Goal: Task Accomplishment & Management: Manage account settings

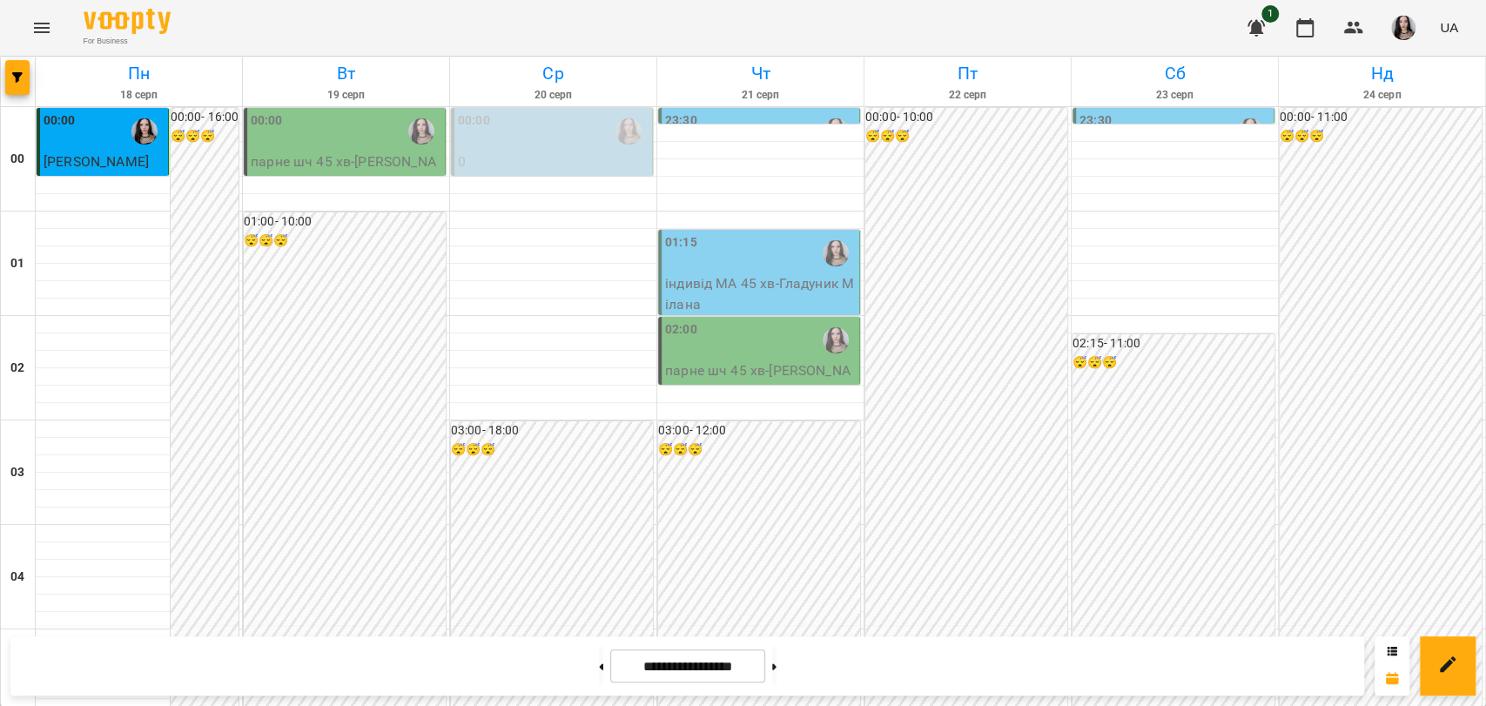
drag, startPoint x: 0, startPoint y: 0, endPoint x: 41, endPoint y: 42, distance: 58.5
click at [41, 42] on button "Menu" at bounding box center [42, 28] width 42 height 42
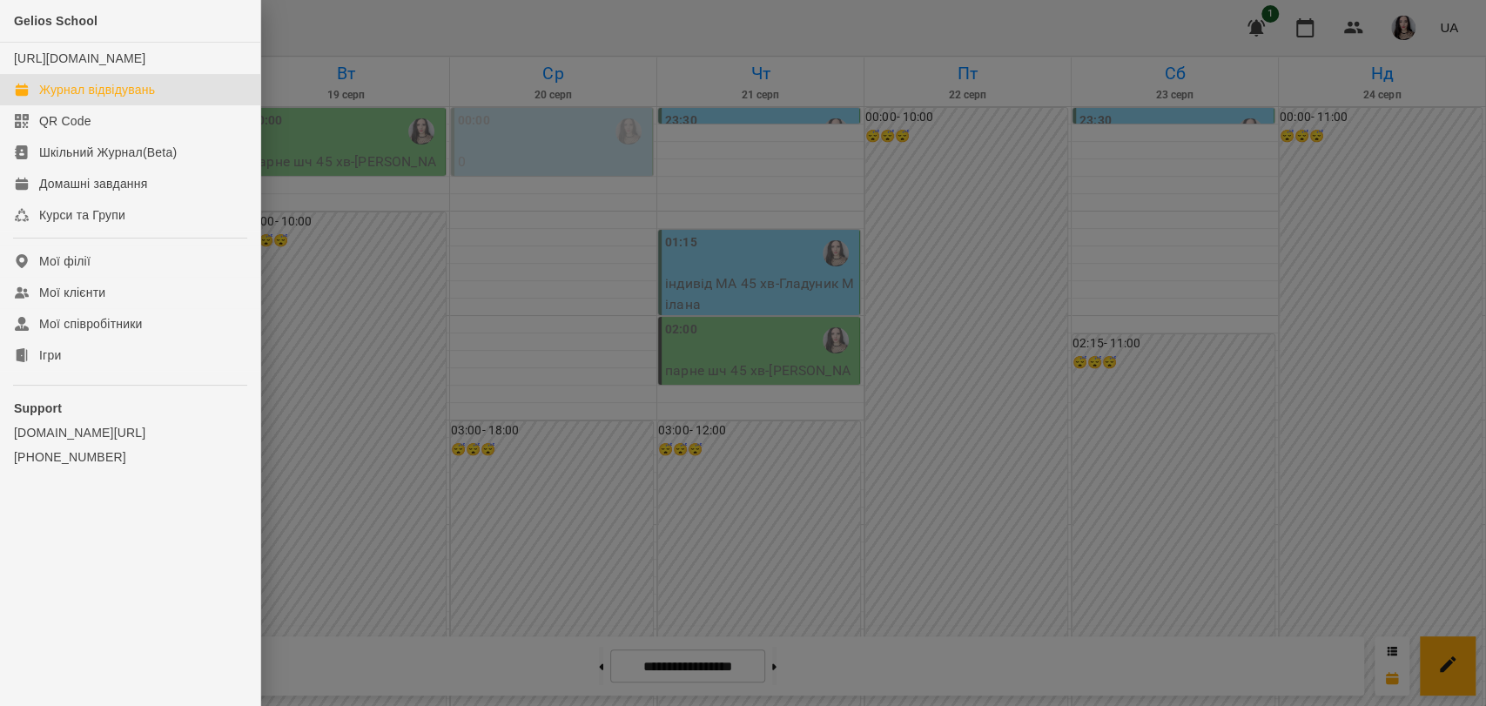
click at [359, 274] on div at bounding box center [743, 353] width 1486 height 706
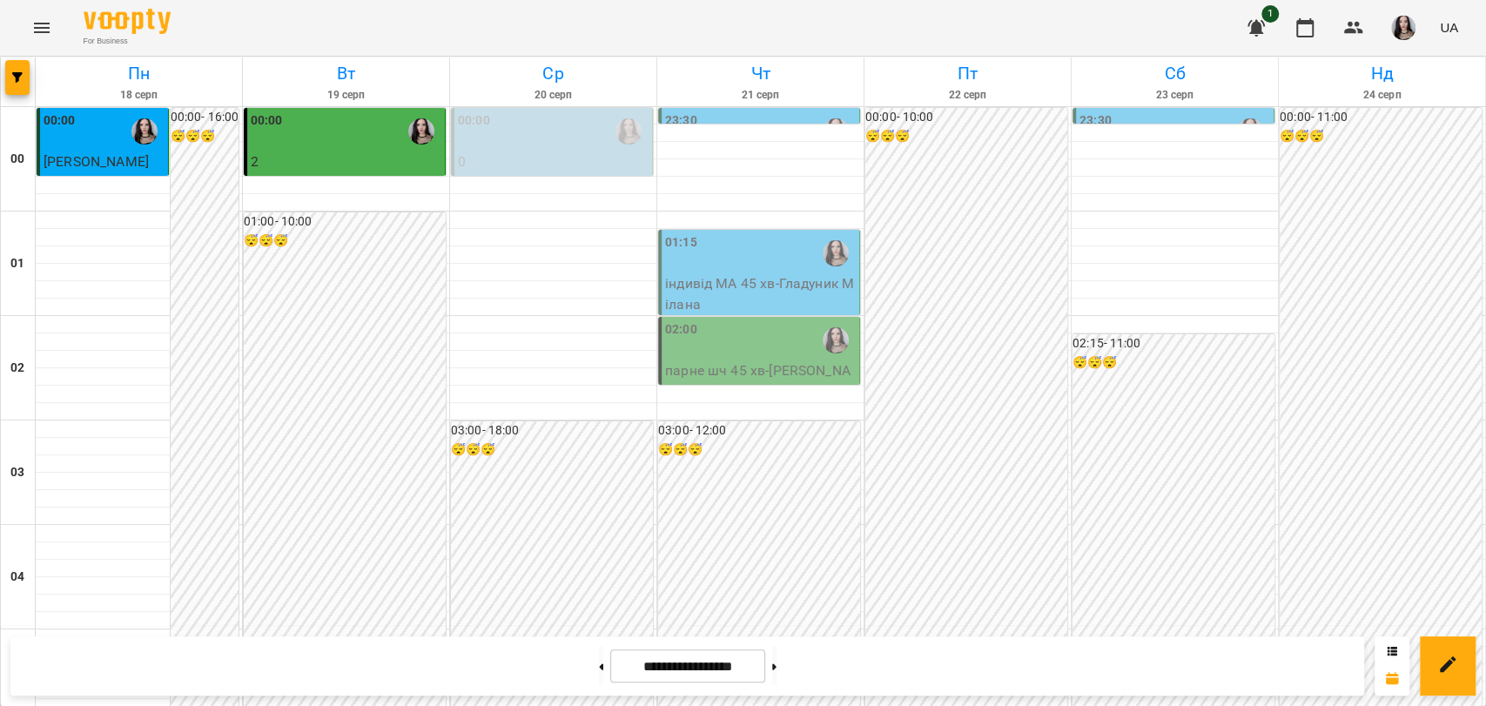
scroll to position [1892, 0]
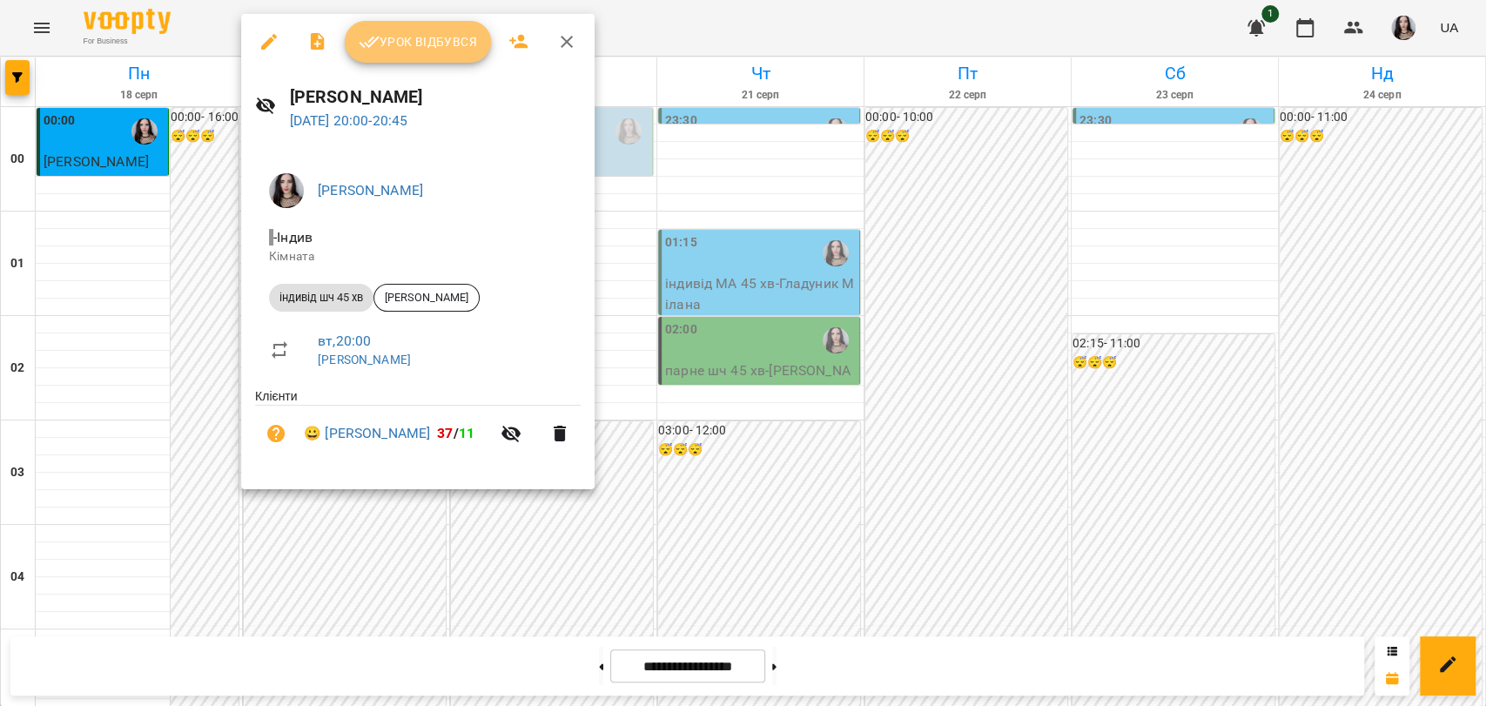
click at [399, 26] on button "Урок відбувся" at bounding box center [418, 42] width 146 height 42
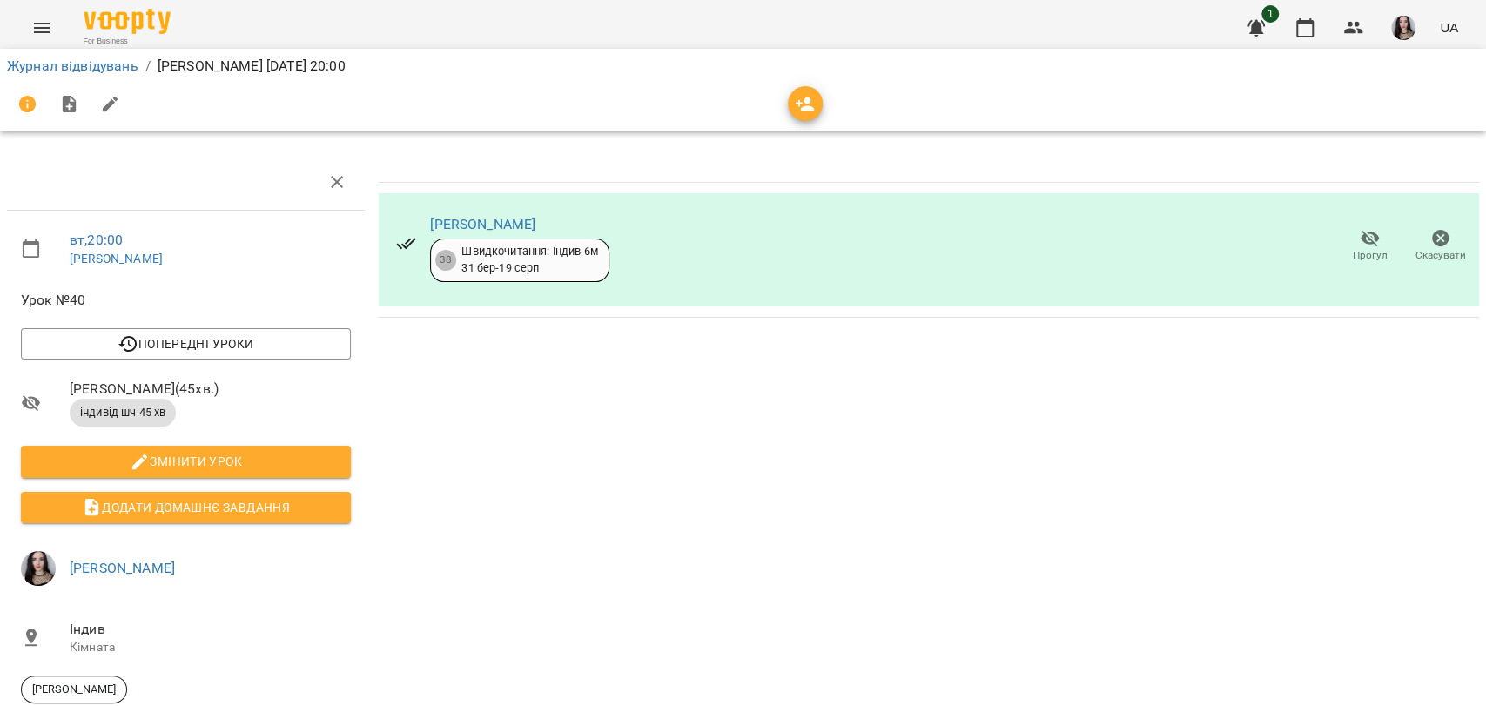
click at [461, 211] on div "Нікіта Шепель 38 Швидкочитання: Індив 6м 31 бер - 19 серп" at bounding box center [502, 246] width 241 height 99
click at [462, 218] on link "[PERSON_NAME]" at bounding box center [482, 224] width 105 height 17
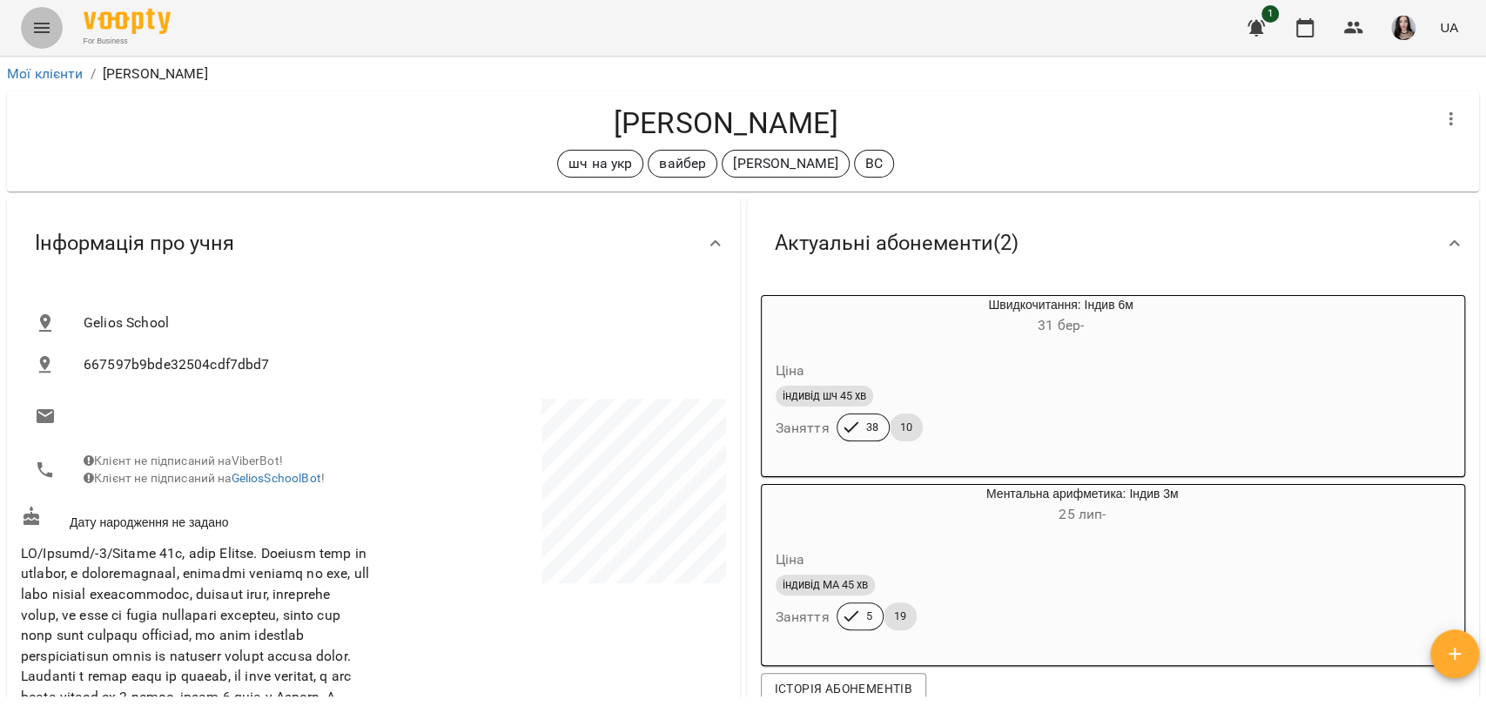
click at [48, 7] on button "Menu" at bounding box center [42, 28] width 42 height 42
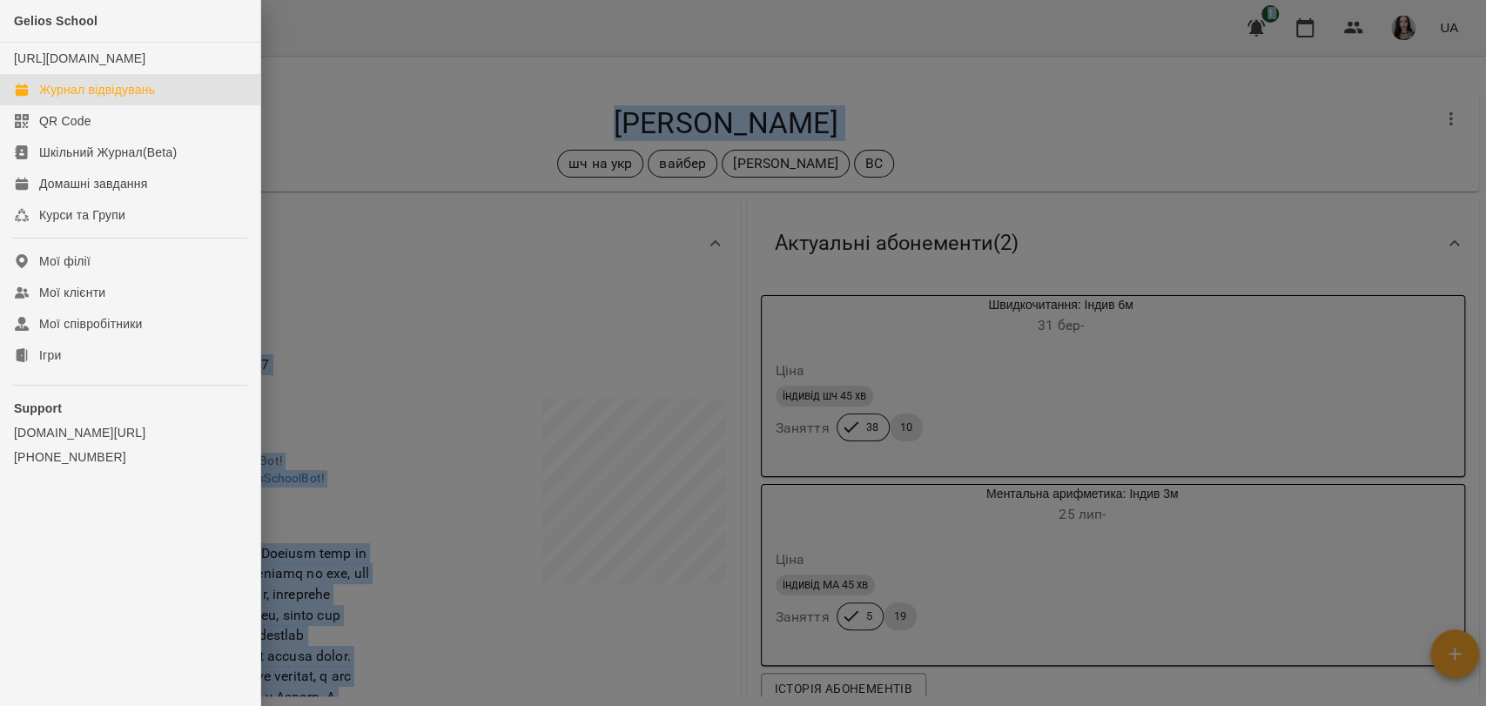
click at [104, 105] on link "Журнал відвідувань" at bounding box center [130, 89] width 260 height 31
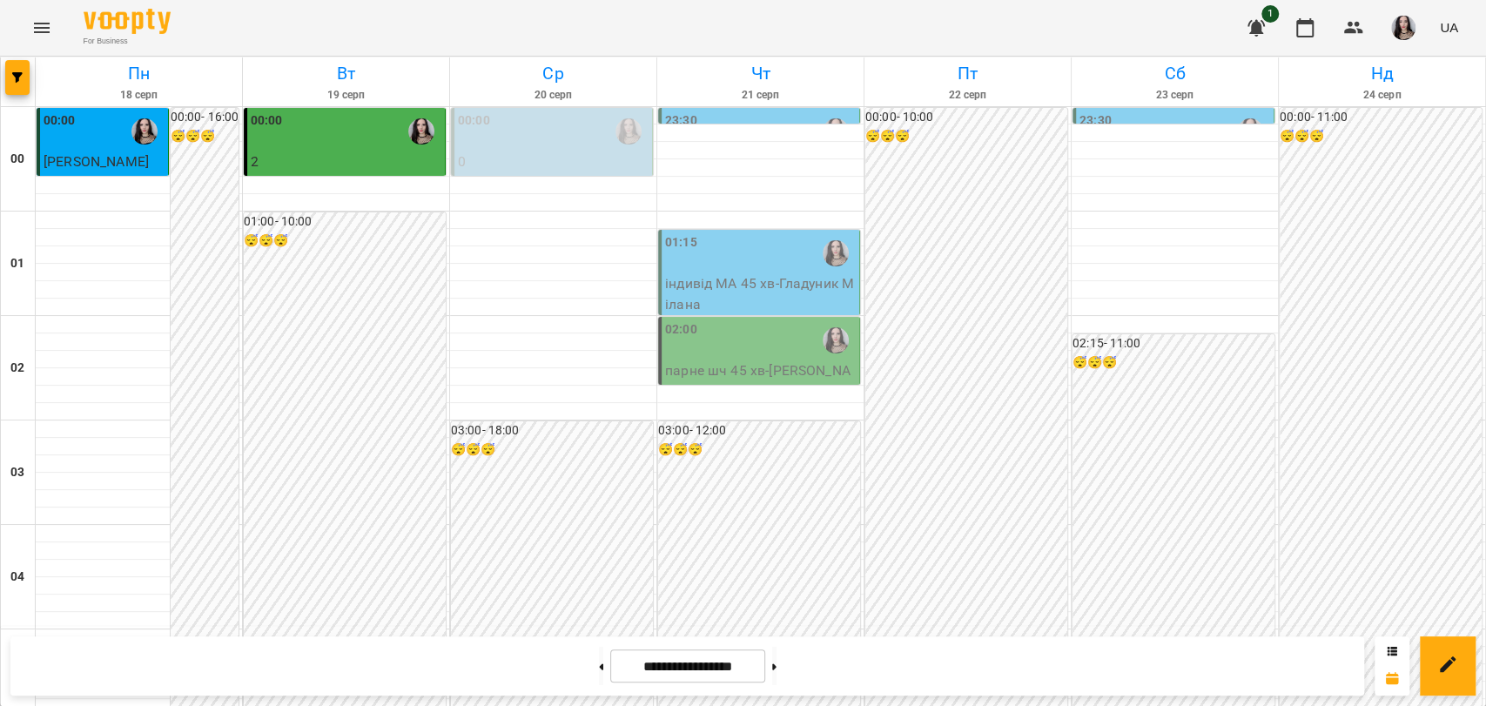
scroll to position [1546, 0]
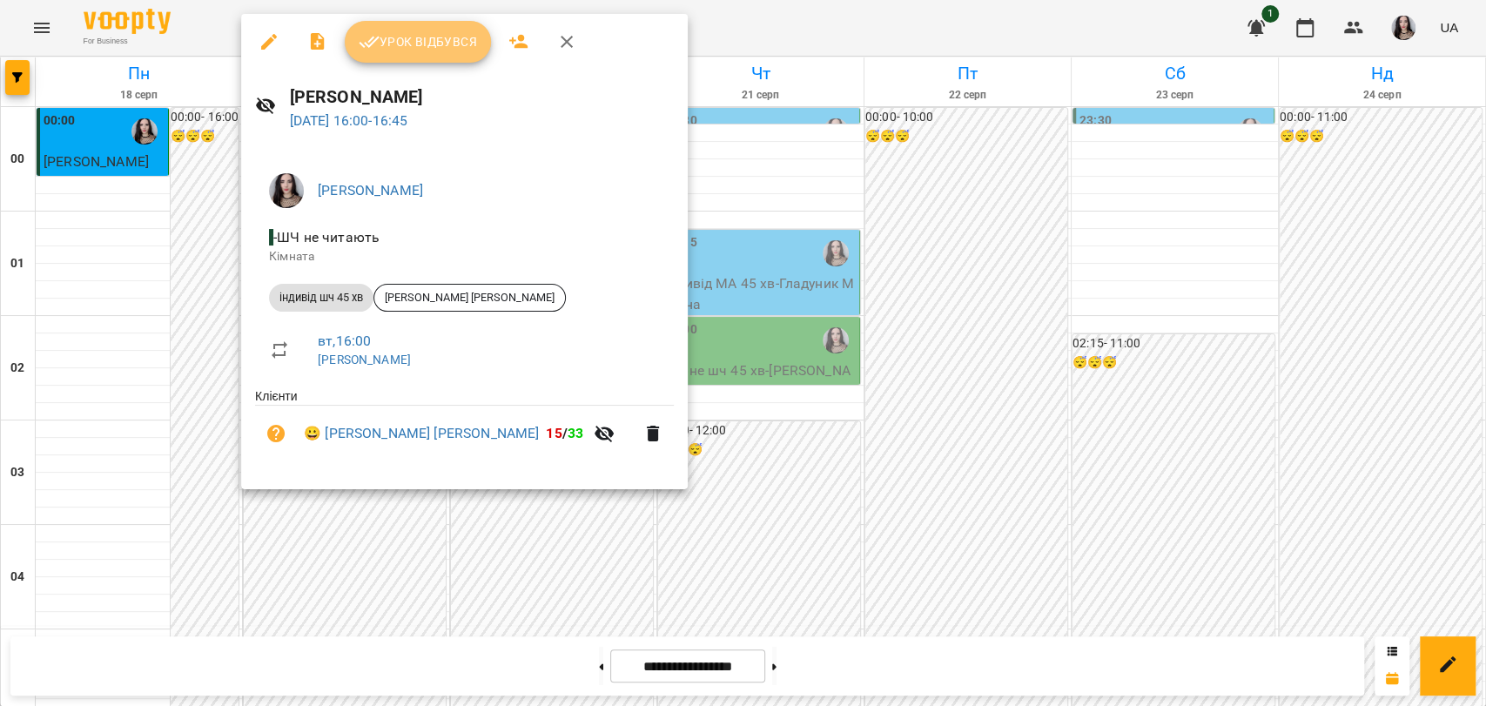
click at [386, 57] on button "Урок відбувся" at bounding box center [418, 42] width 146 height 42
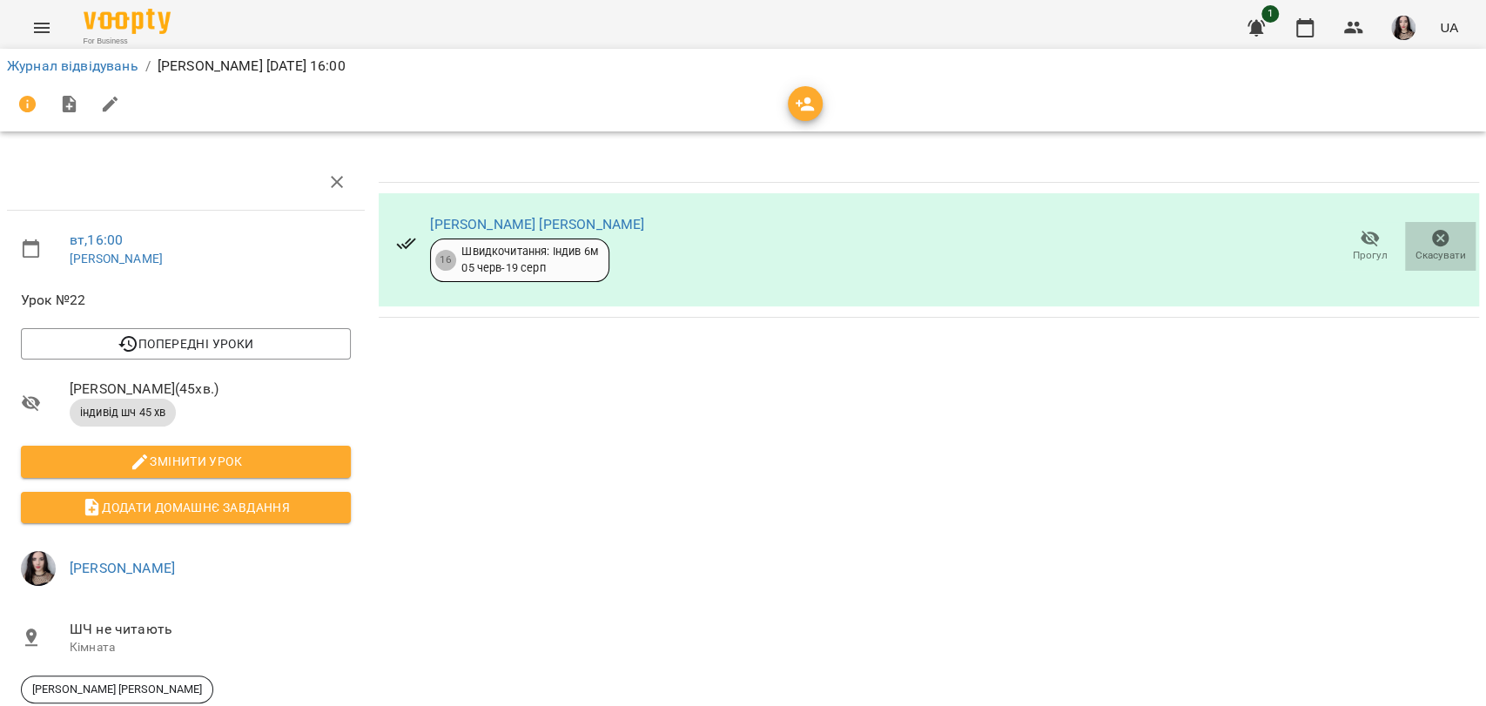
click at [1435, 250] on span "Скасувати" at bounding box center [1440, 255] width 50 height 15
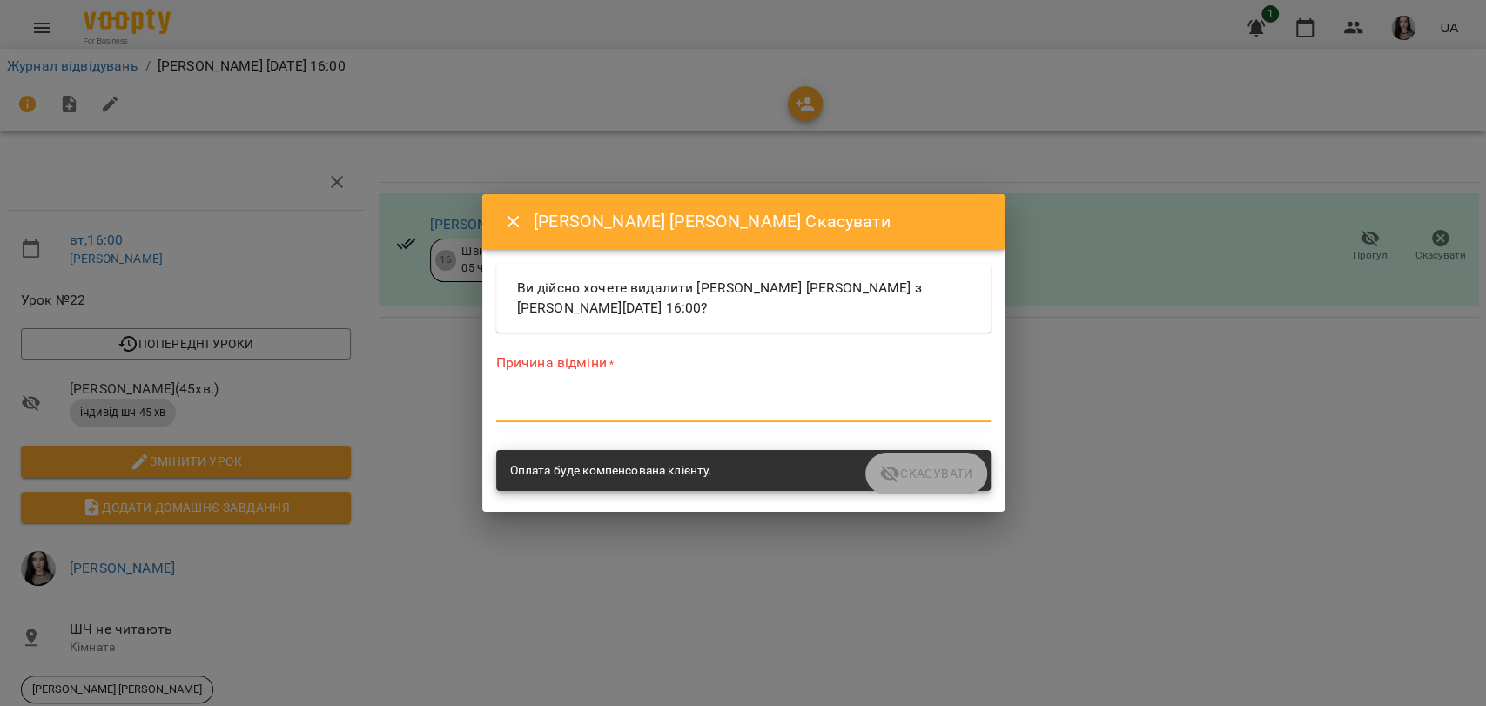
click at [517, 406] on textarea at bounding box center [743, 407] width 494 height 17
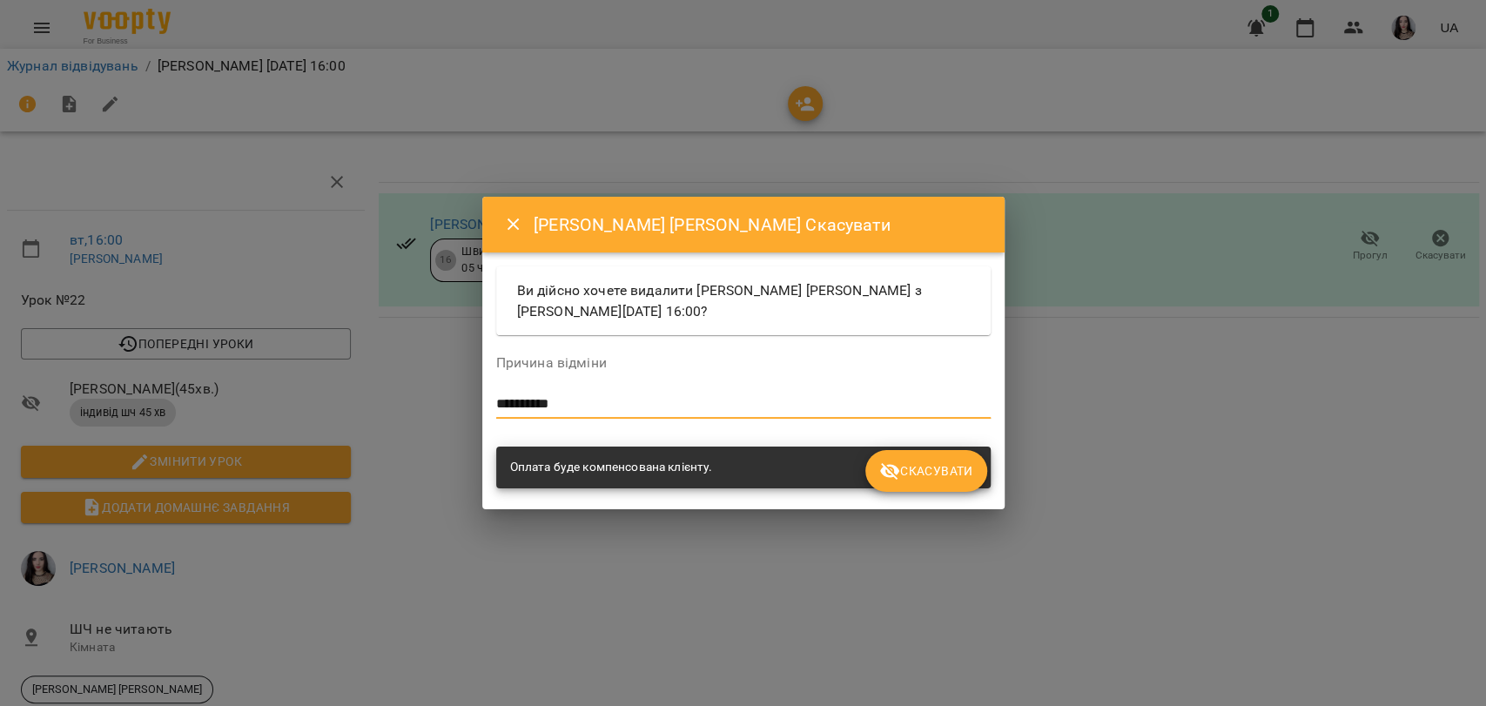
type textarea "**********"
click at [913, 461] on span "Скасувати" at bounding box center [925, 470] width 93 height 21
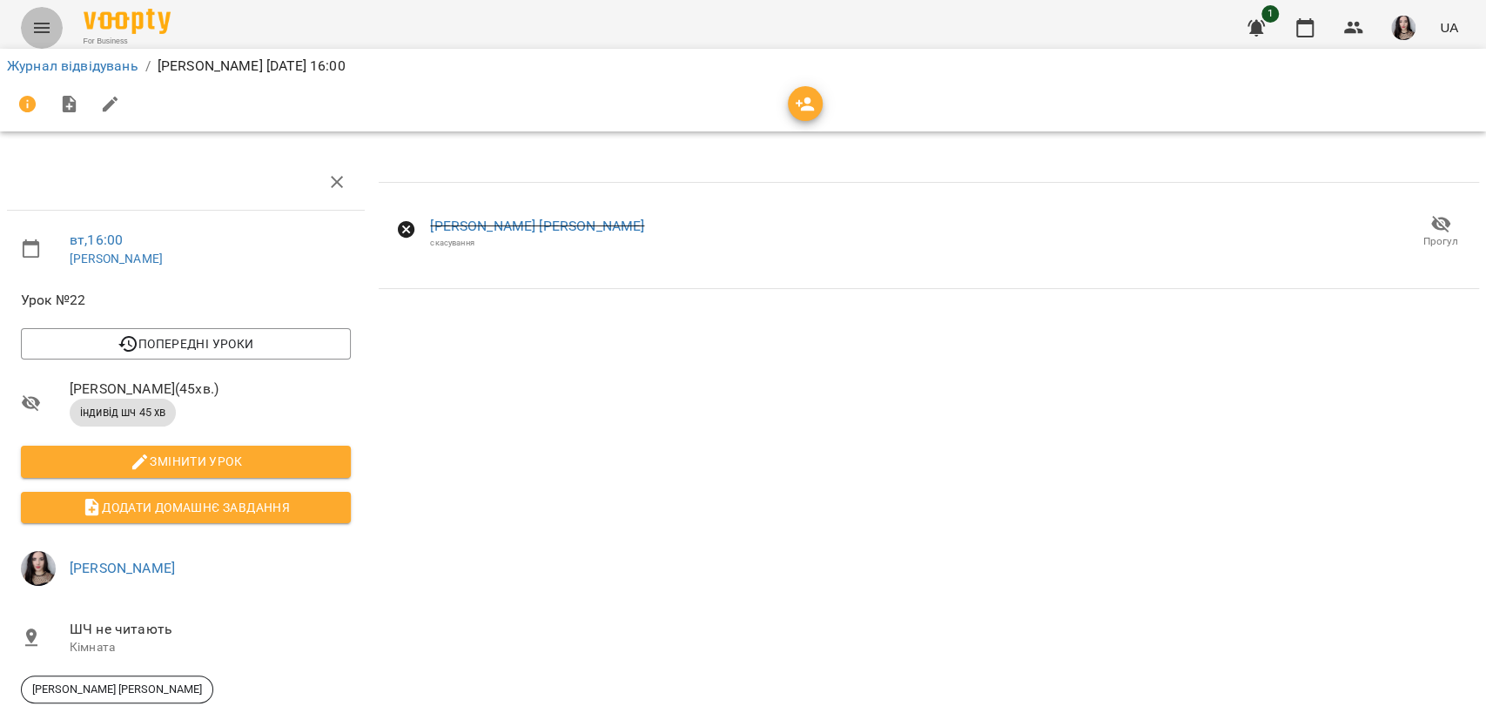
click at [49, 28] on icon "Menu" at bounding box center [42, 28] width 16 height 10
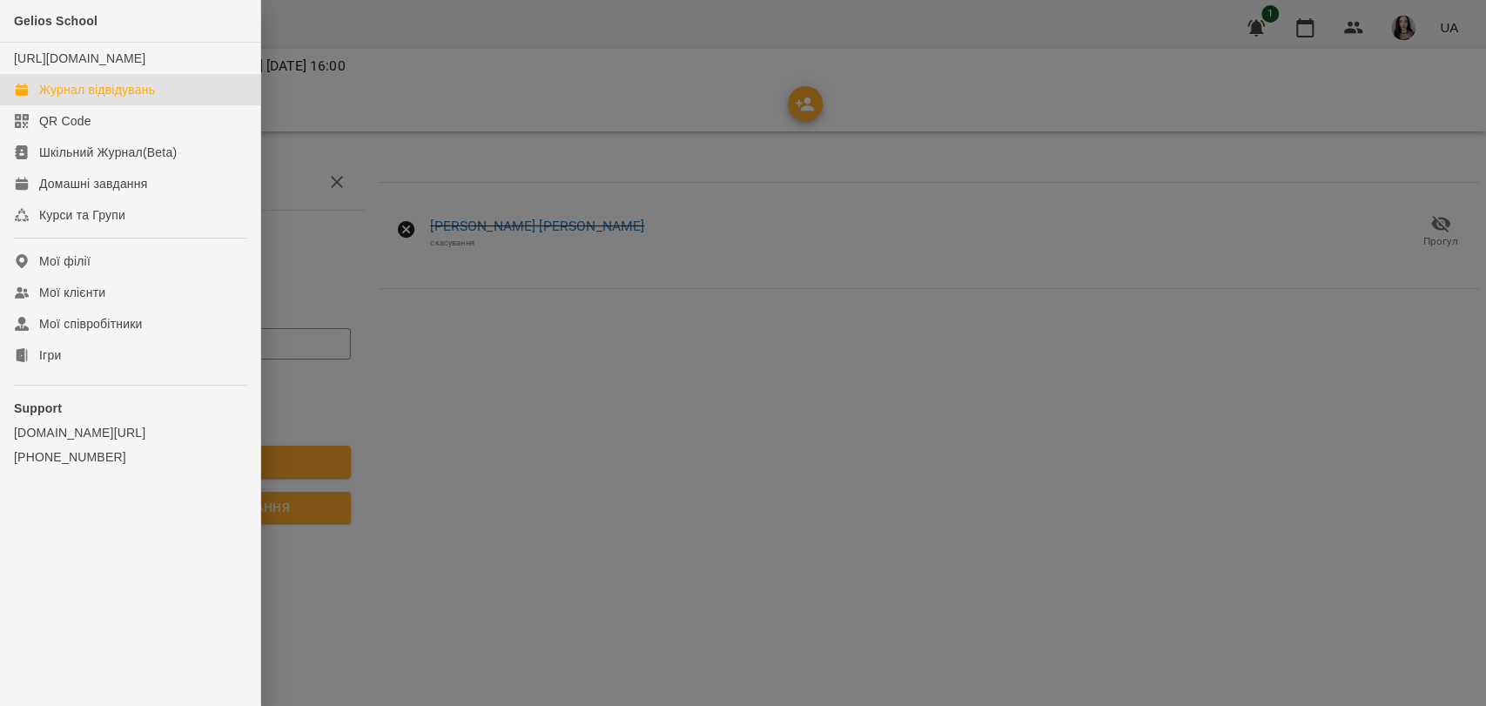
click at [86, 98] on div "Журнал відвідувань" at bounding box center [97, 89] width 116 height 17
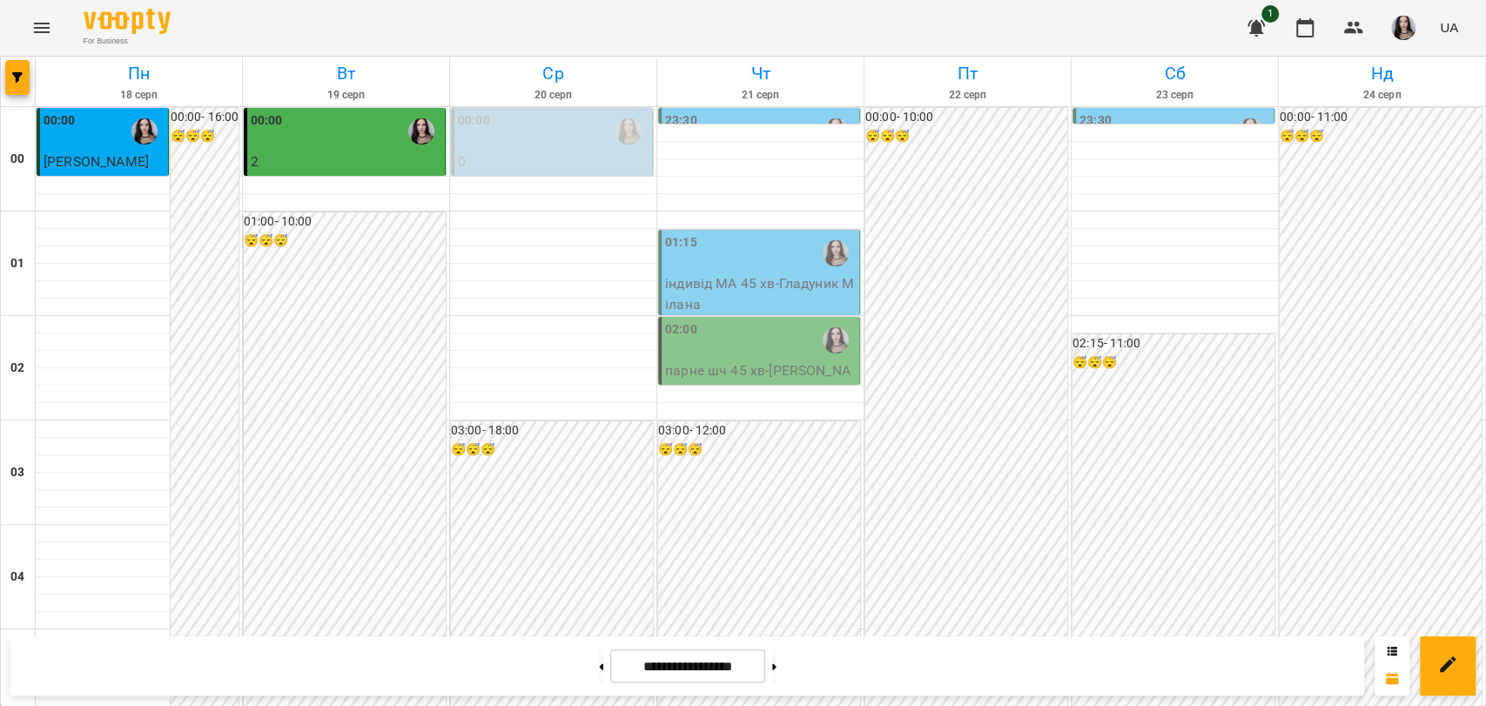
scroll to position [1986, 0]
click at [599, 674] on button at bounding box center [601, 666] width 4 height 38
type input "**********"
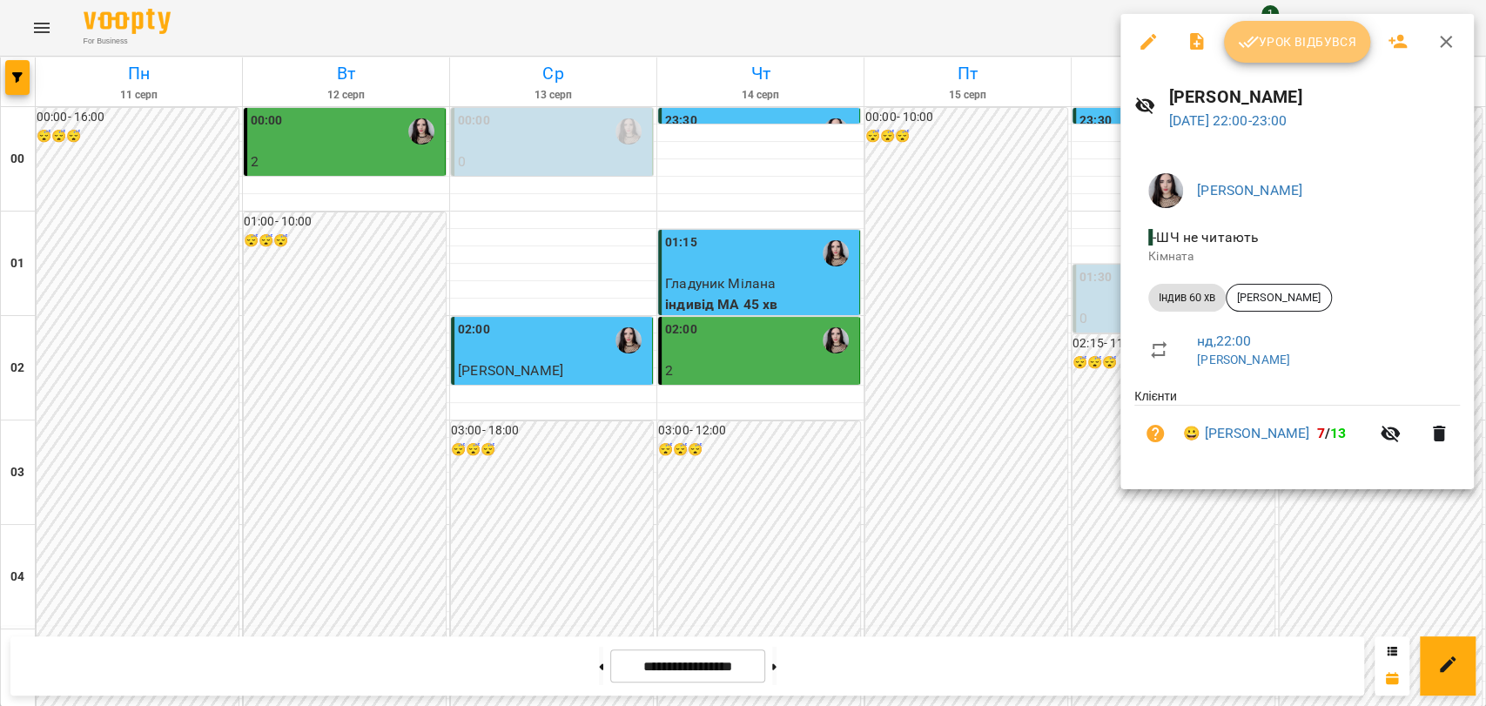
click at [1287, 57] on button "Урок відбувся" at bounding box center [1297, 42] width 146 height 42
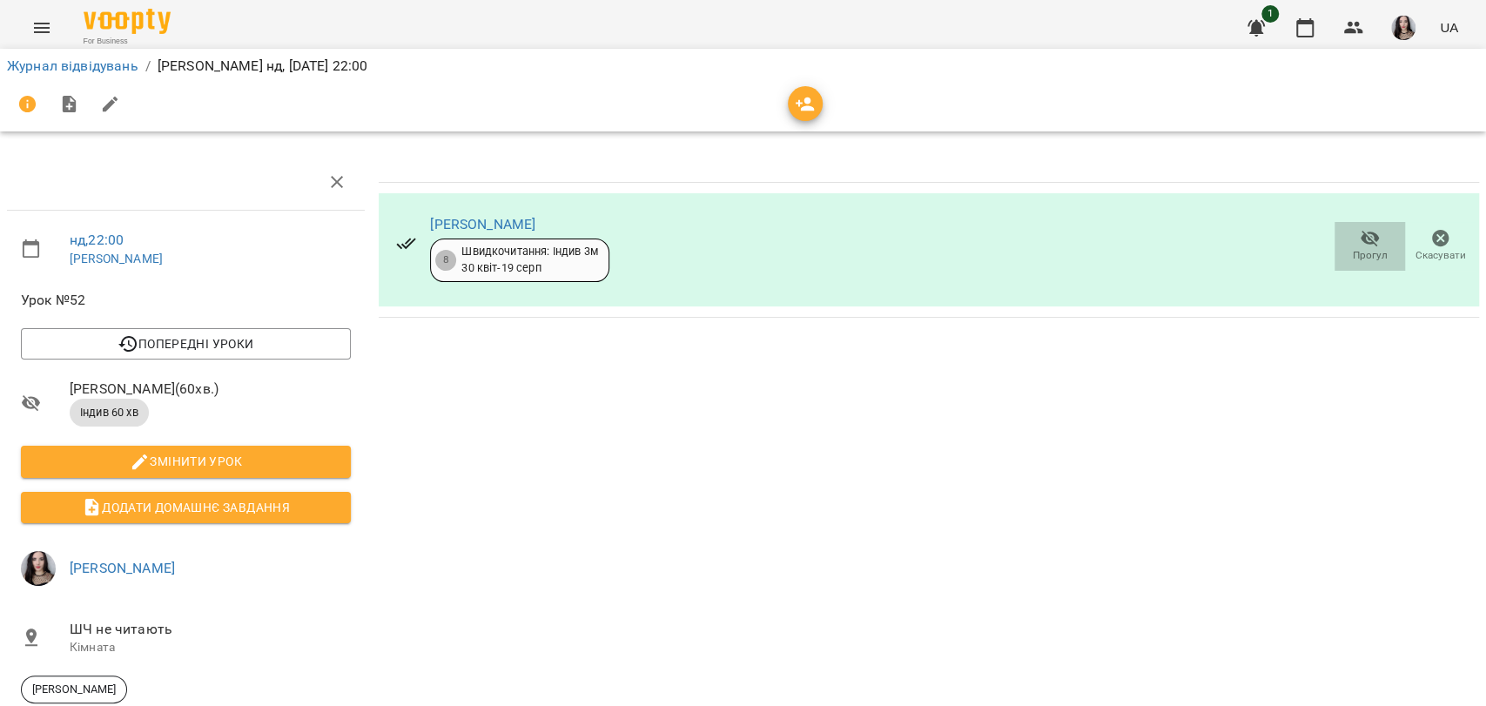
click at [1359, 235] on icon "button" at bounding box center [1369, 238] width 21 height 21
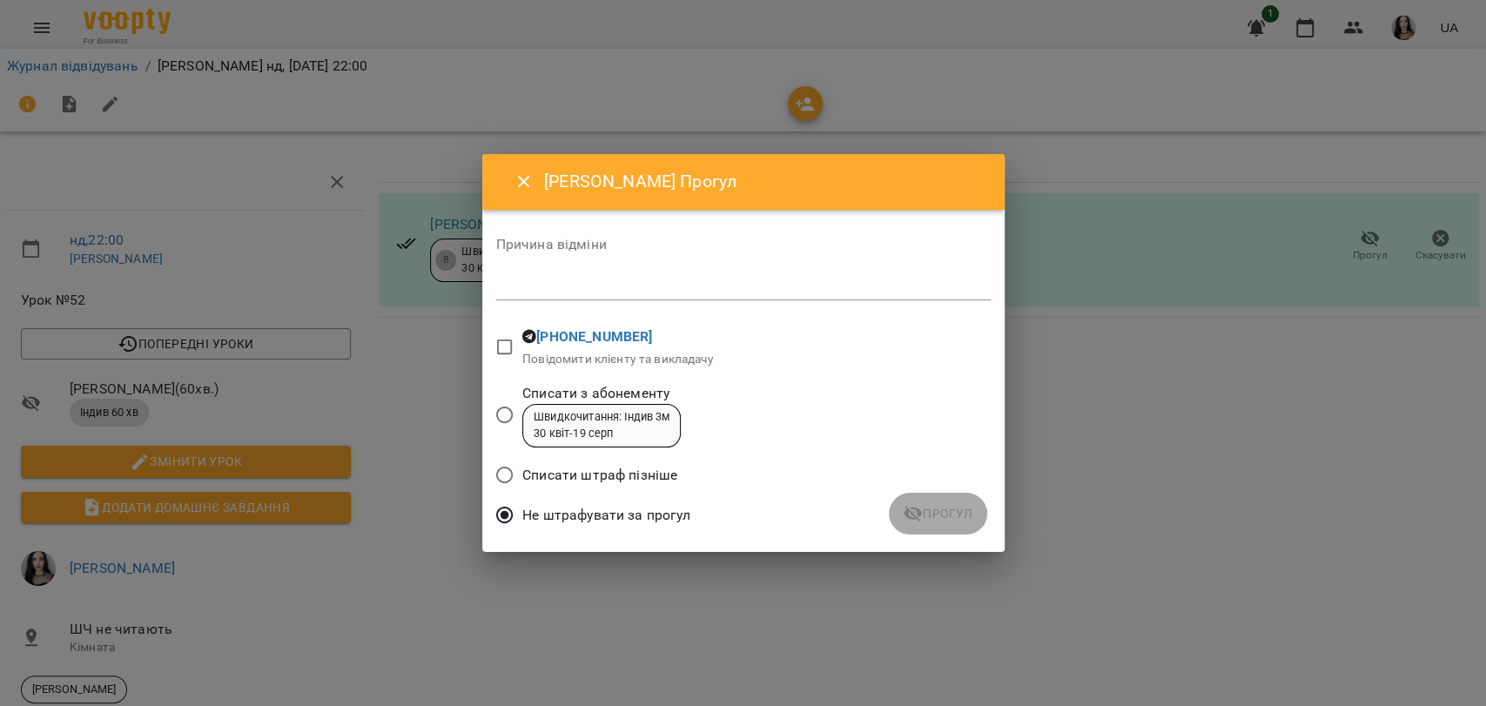
click at [931, 516] on div "Не штрафувати за прогул" at bounding box center [743, 517] width 494 height 41
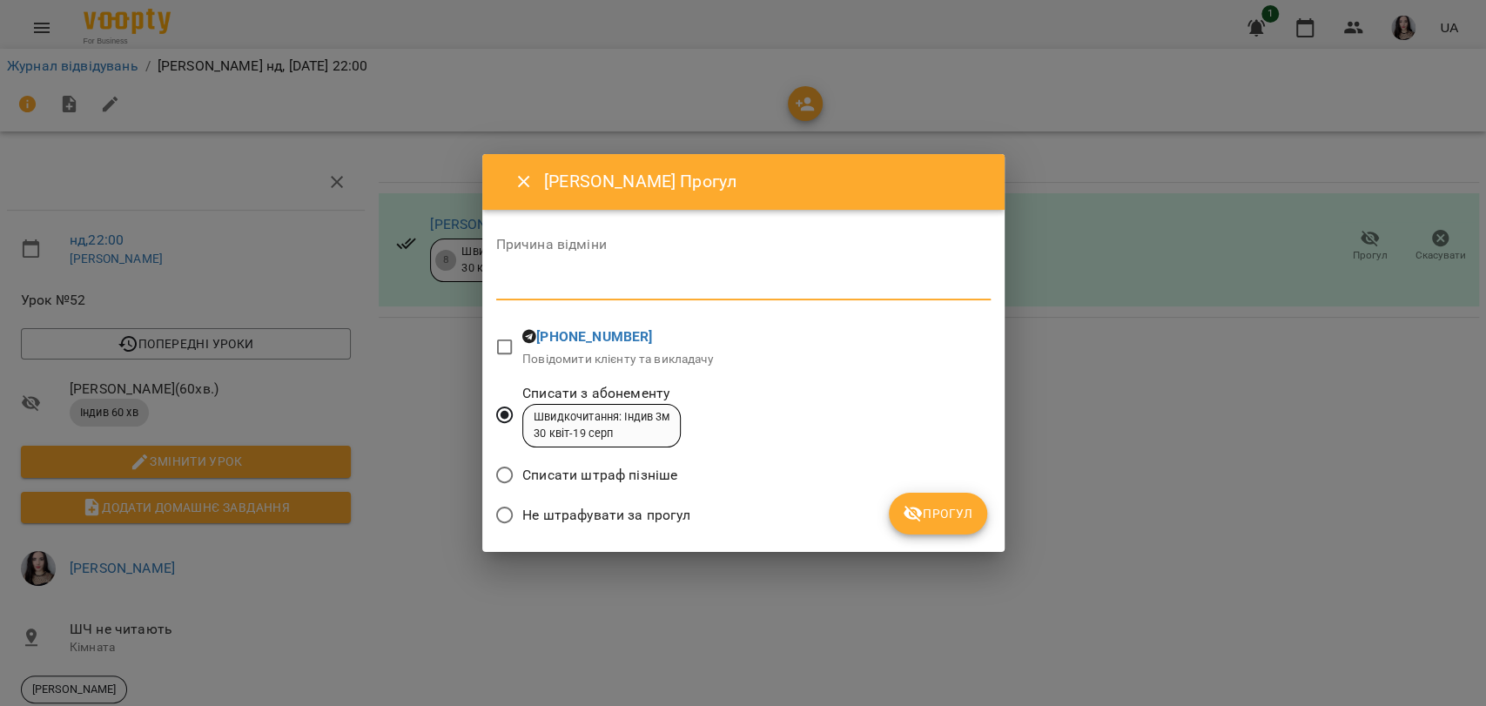
click at [560, 292] on textarea at bounding box center [743, 286] width 494 height 17
type textarea "*"
type textarea "*******"
click at [960, 515] on span "Прогул" at bounding box center [937, 513] width 70 height 21
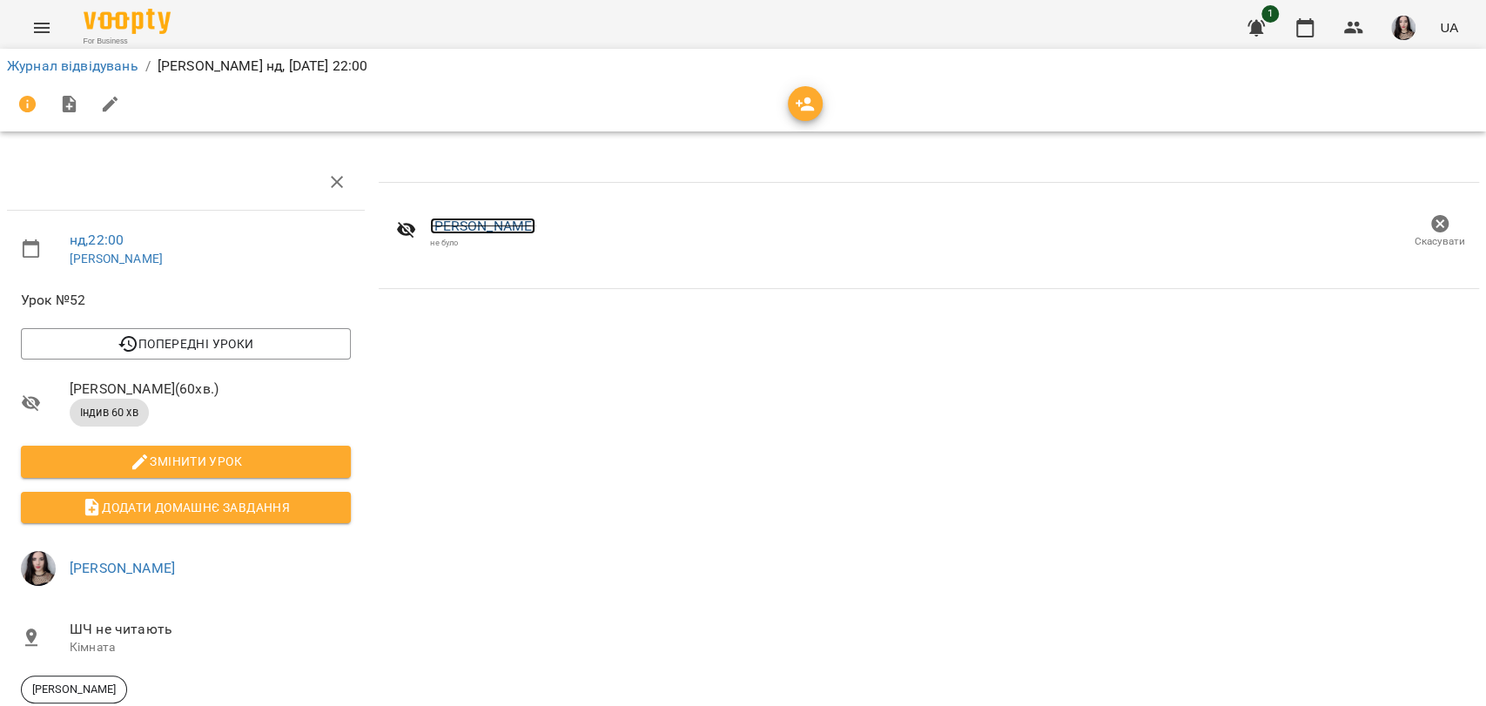
click at [471, 218] on link "[PERSON_NAME]" at bounding box center [482, 226] width 105 height 17
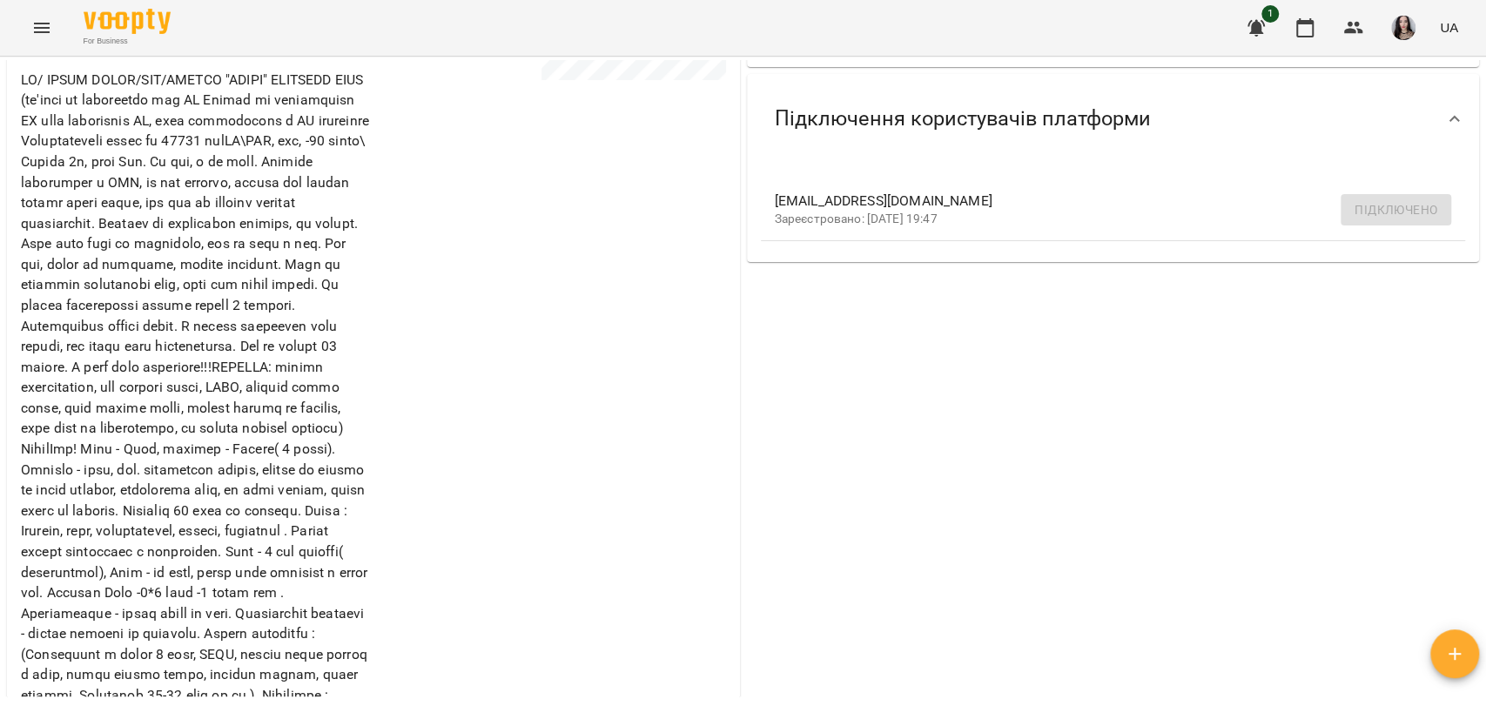
scroll to position [19, 0]
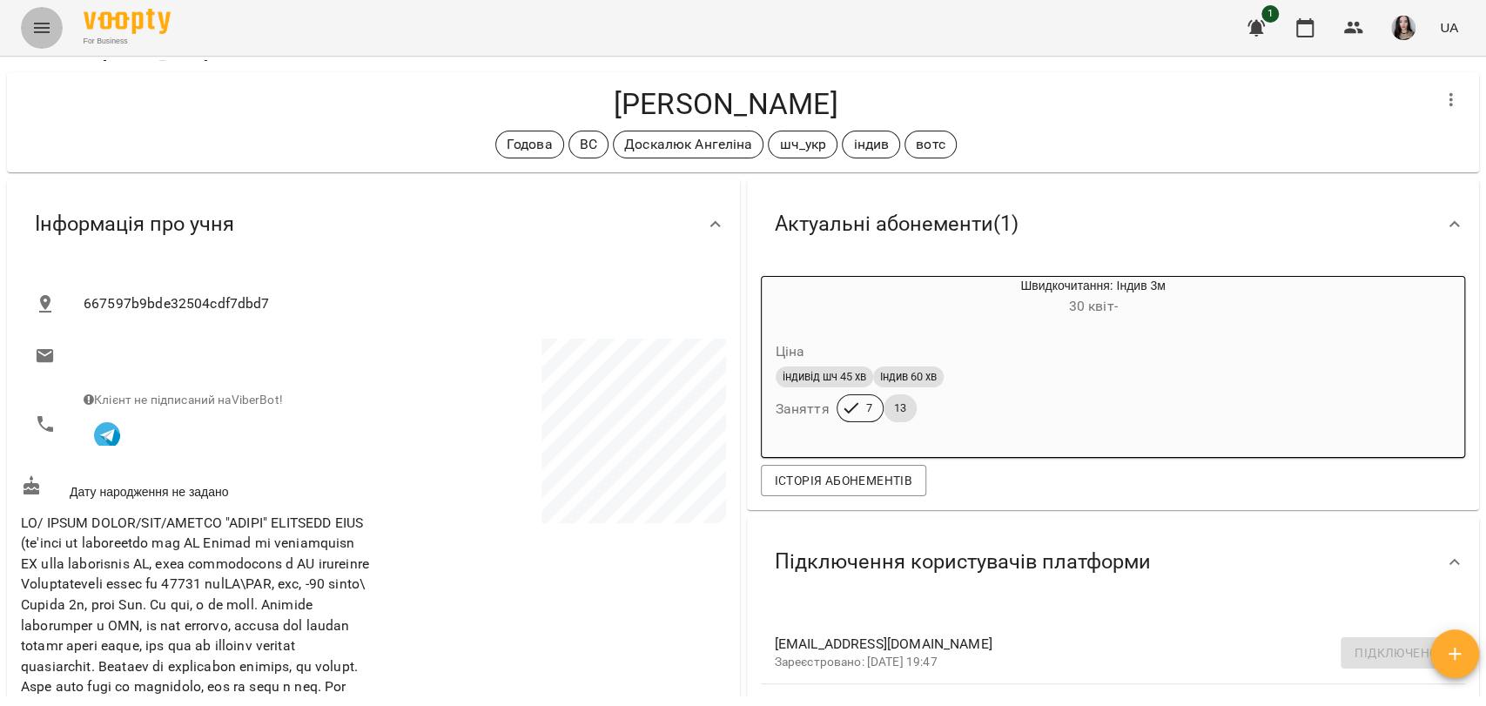
click at [42, 35] on icon "Menu" at bounding box center [41, 27] width 21 height 21
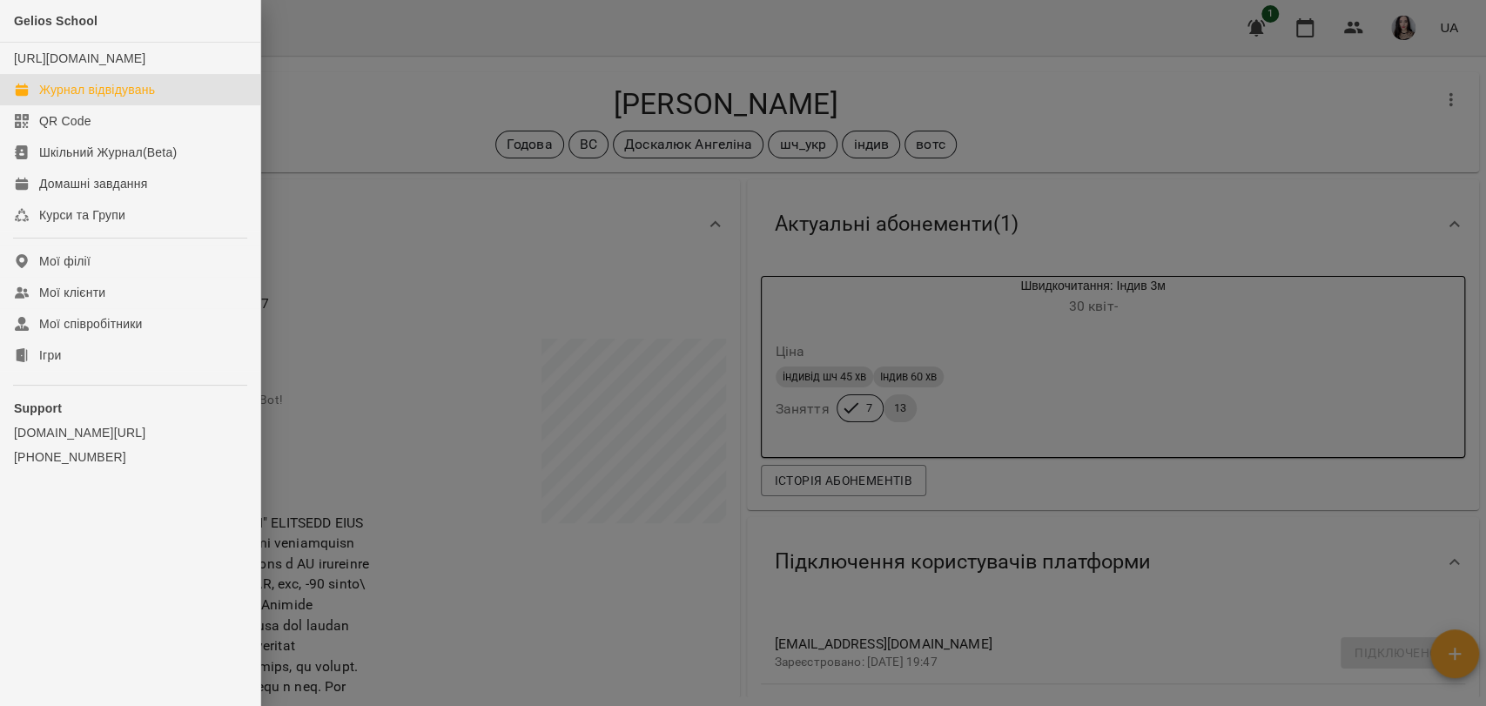
click at [124, 92] on link "Журнал відвідувань" at bounding box center [130, 89] width 260 height 31
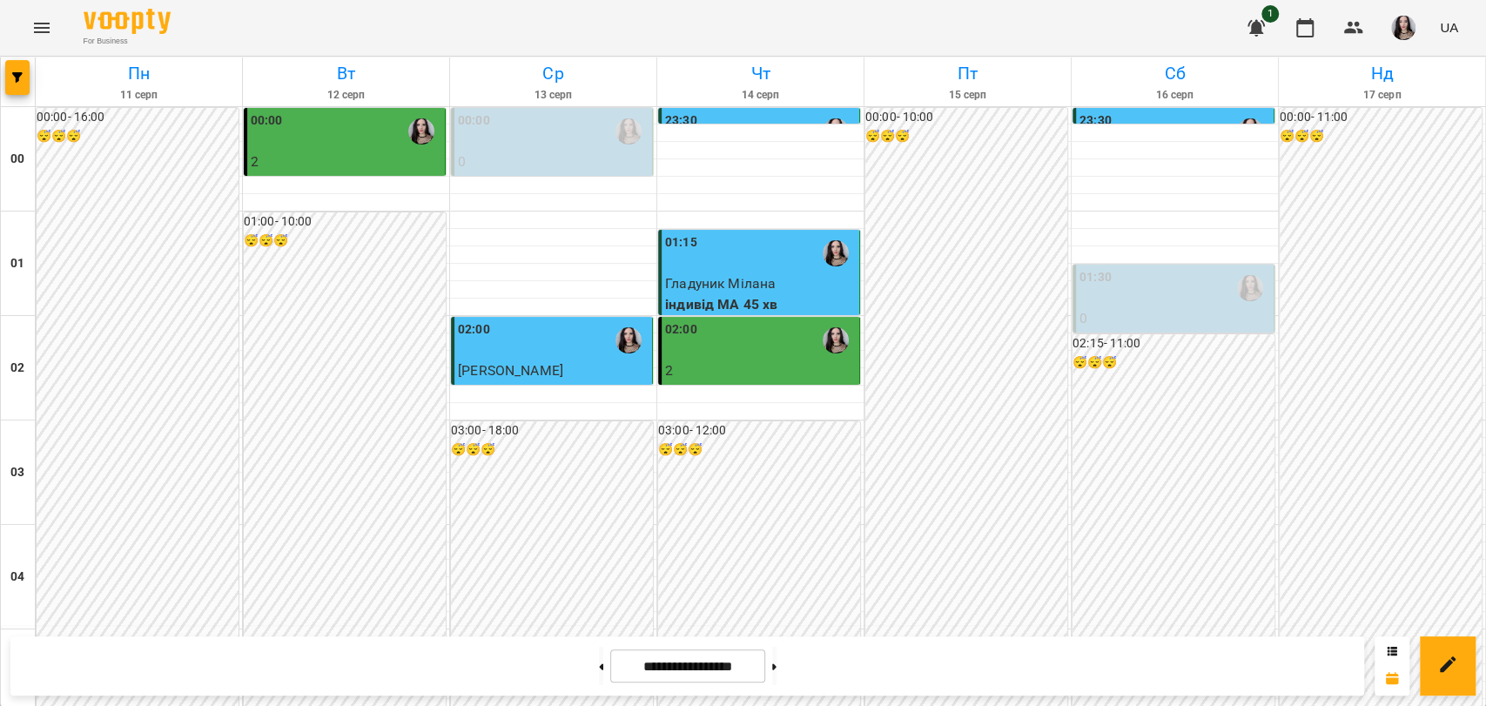
scroll to position [1986, 0]
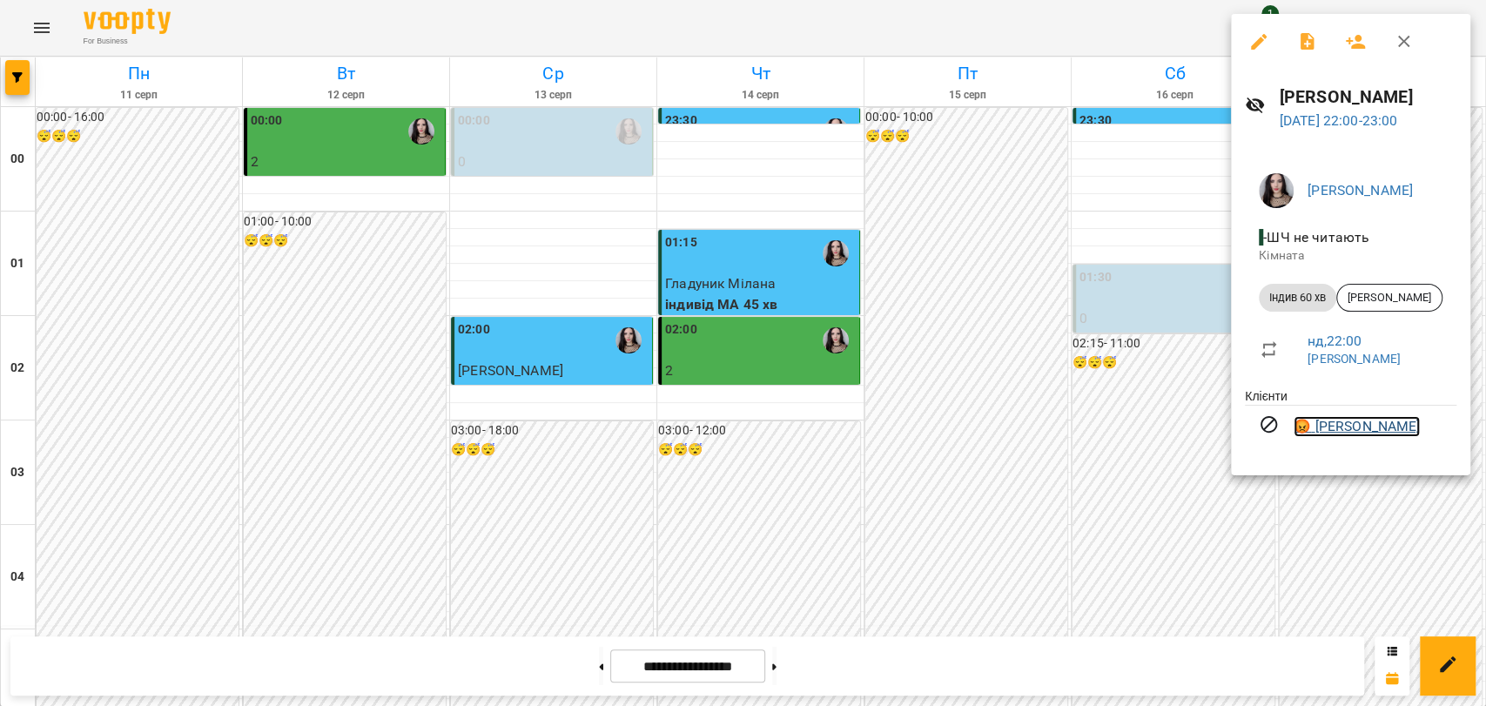
click at [1306, 420] on link "😡 Максим Сорока" at bounding box center [1356, 426] width 126 height 21
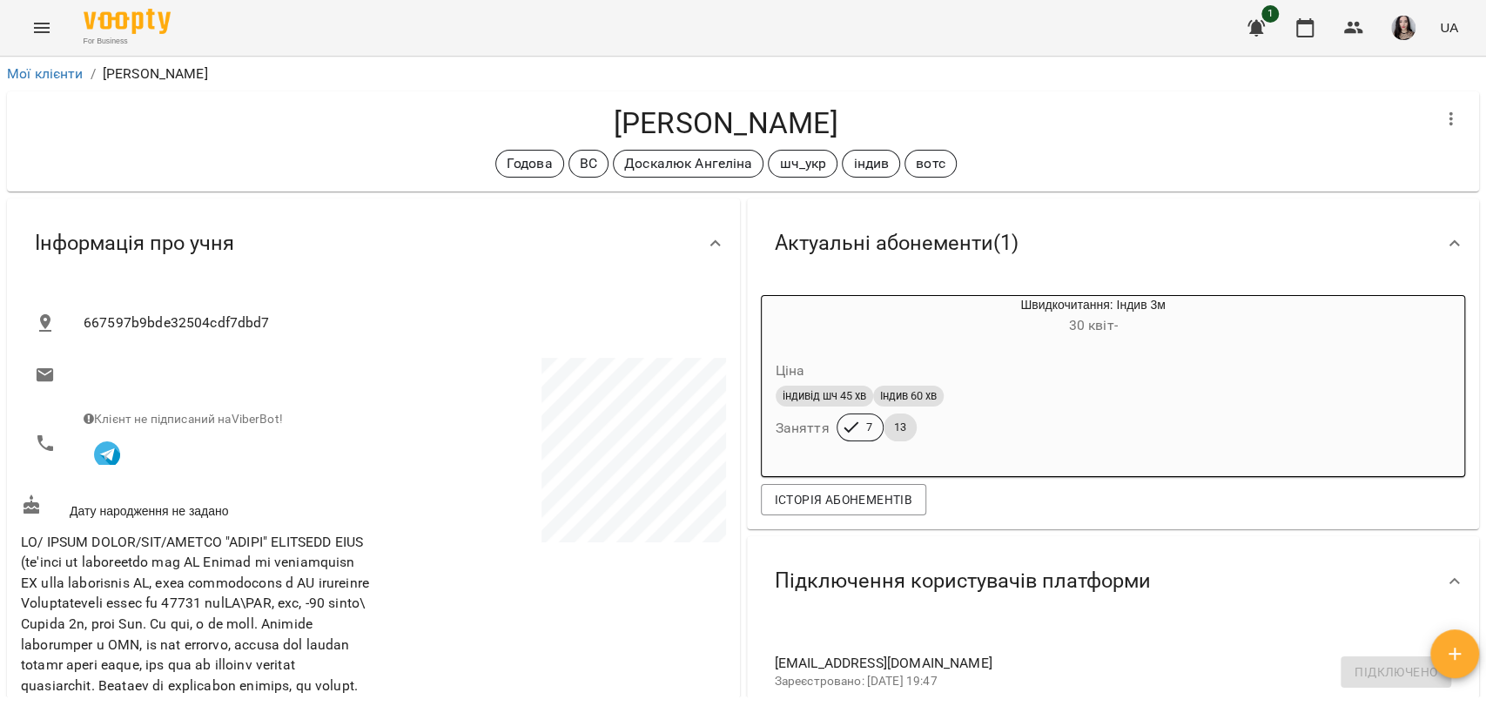
click at [57, 34] on button "Menu" at bounding box center [42, 28] width 42 height 42
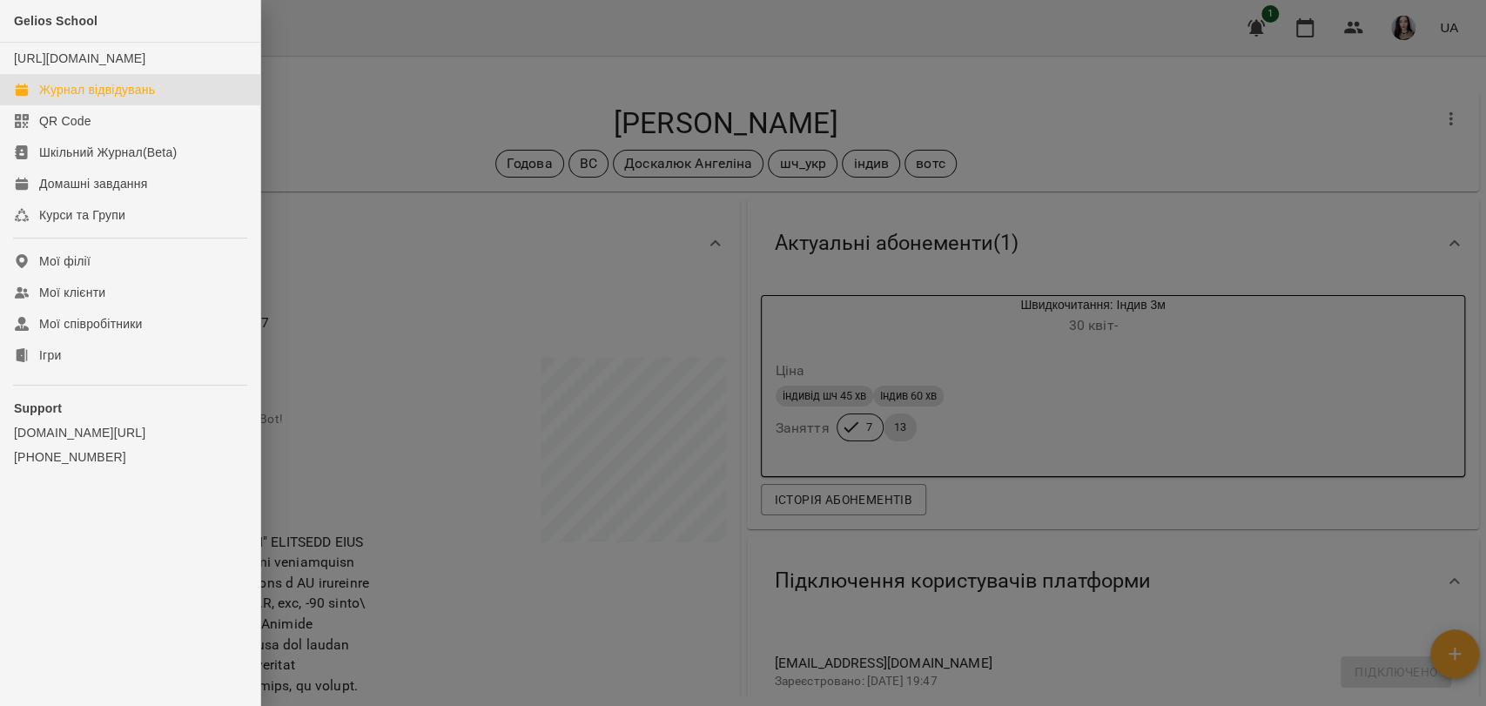
click at [124, 98] on div "Журнал відвідувань" at bounding box center [97, 89] width 116 height 17
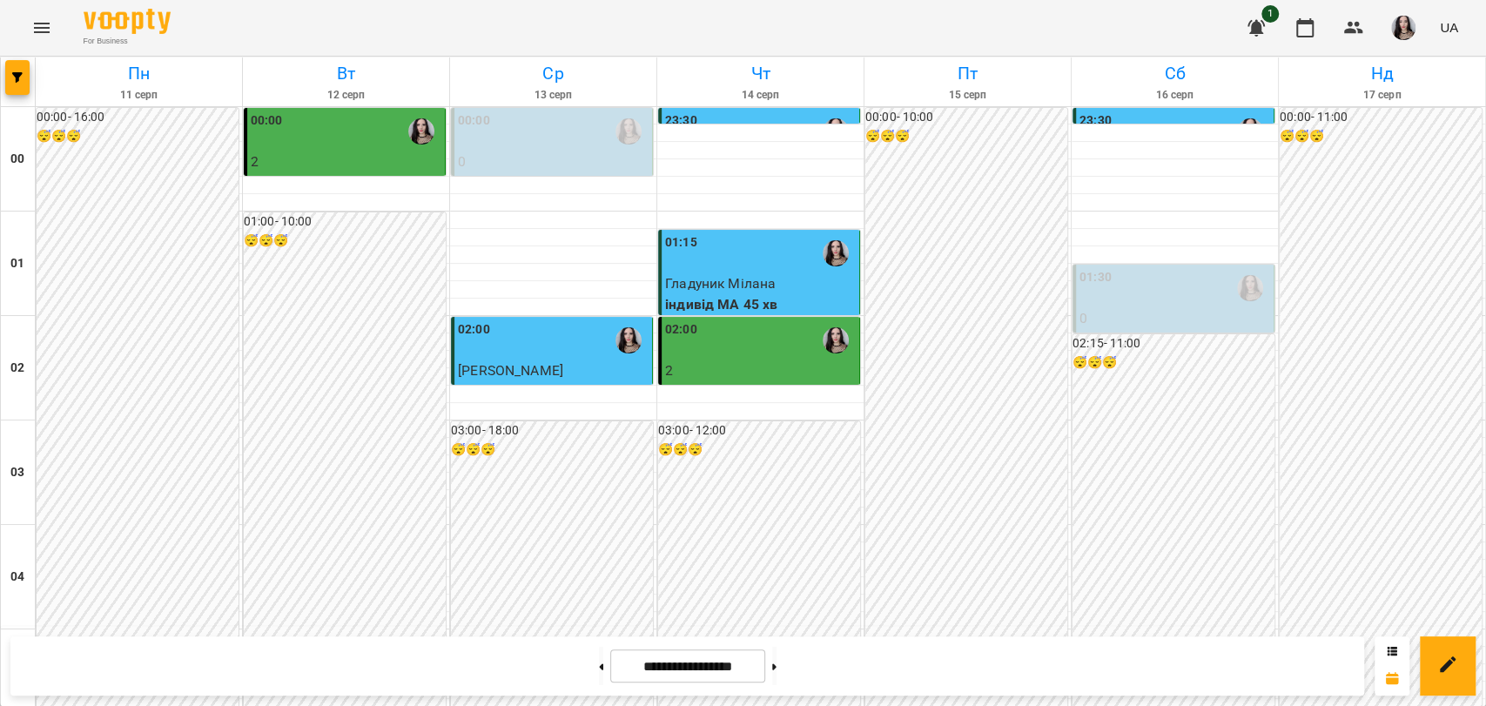
scroll to position [1986, 0]
click at [776, 668] on button at bounding box center [774, 666] width 4 height 38
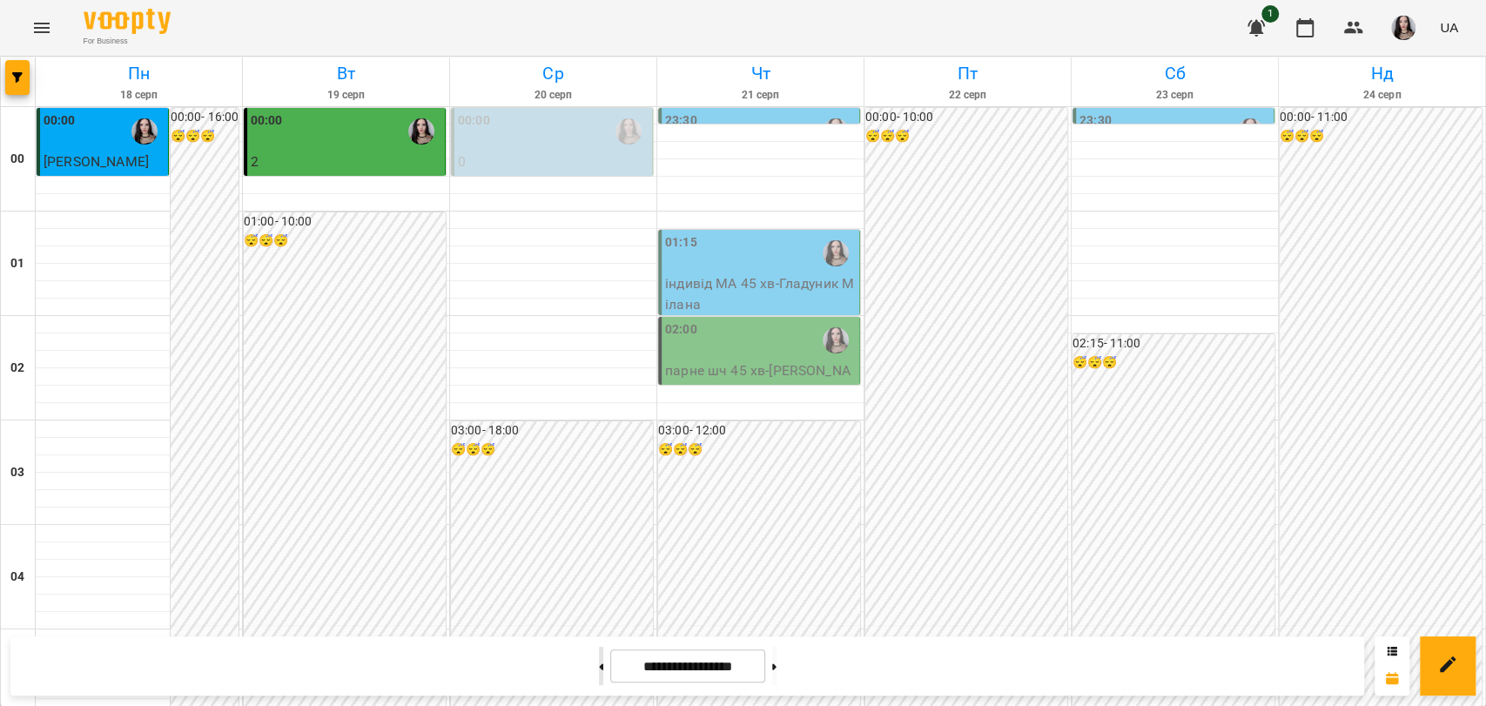
click at [599, 667] on button at bounding box center [601, 666] width 4 height 38
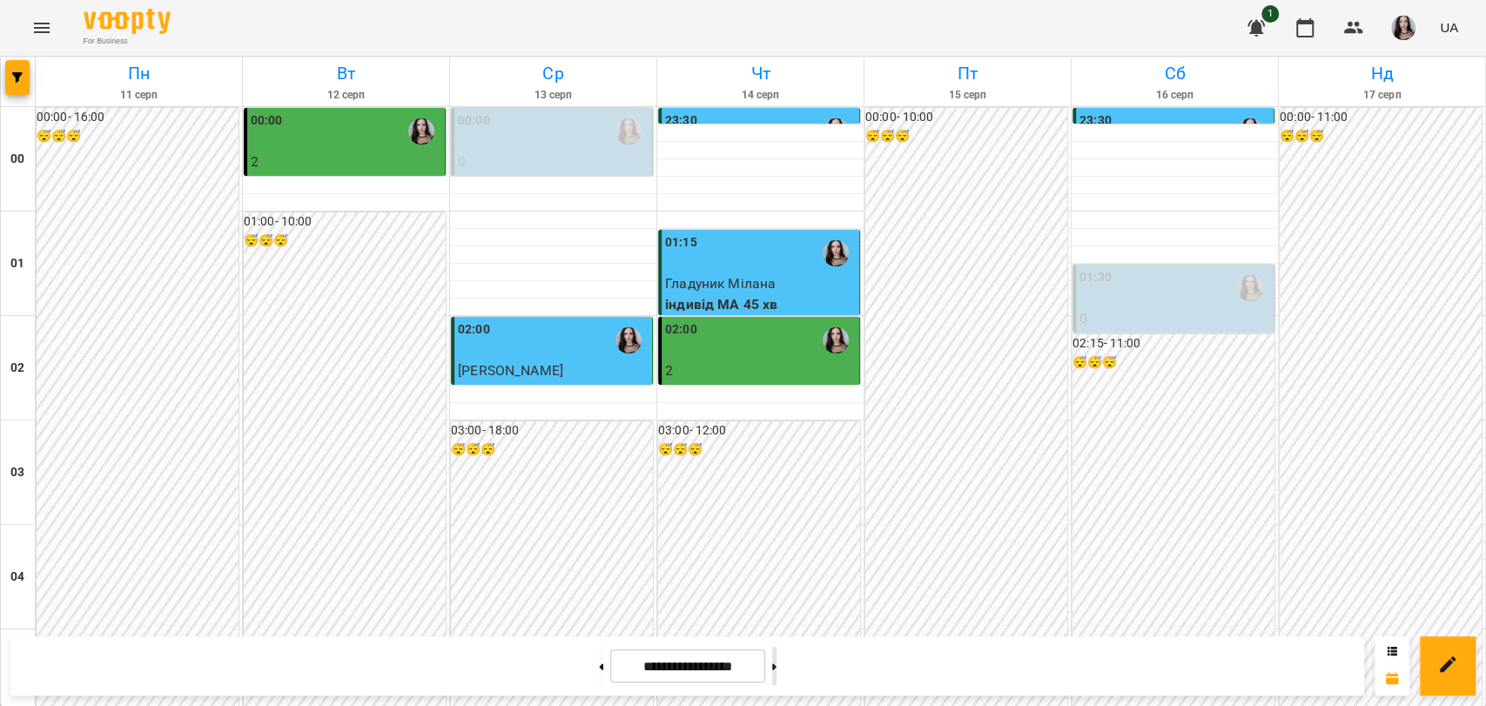
click at [776, 659] on button at bounding box center [774, 666] width 4 height 38
type input "**********"
